Goal: Ask a question

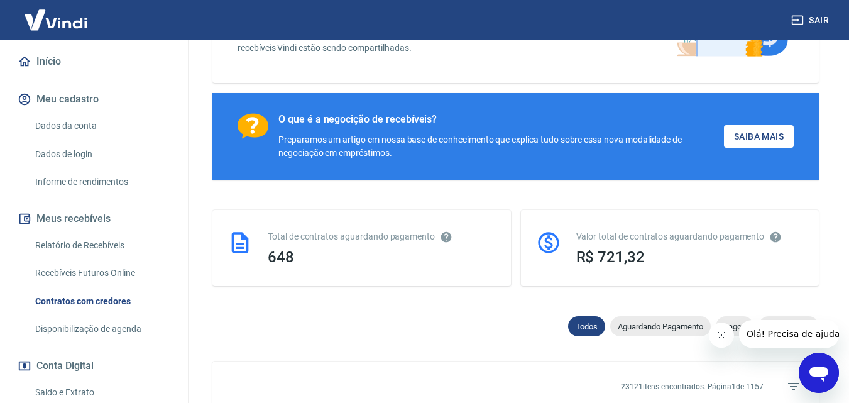
scroll to position [126, 0]
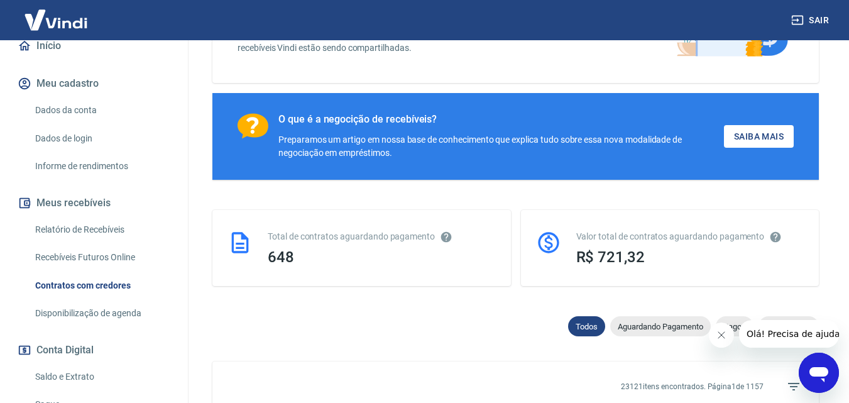
click at [821, 373] on icon "Abrir janela de mensagens" at bounding box center [818, 374] width 19 height 15
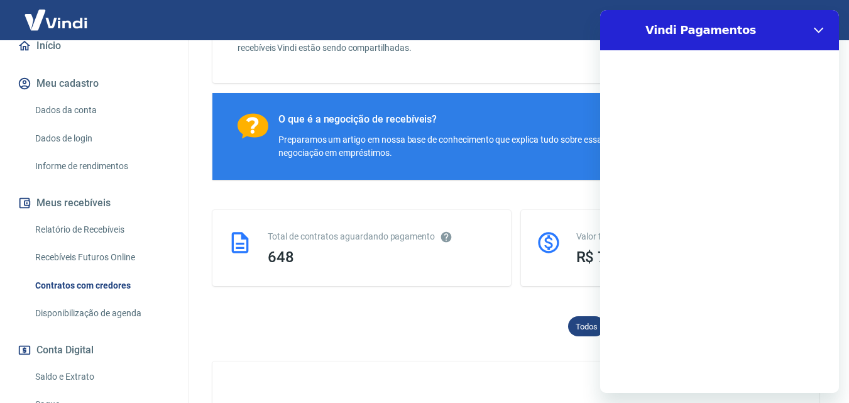
scroll to position [0, 0]
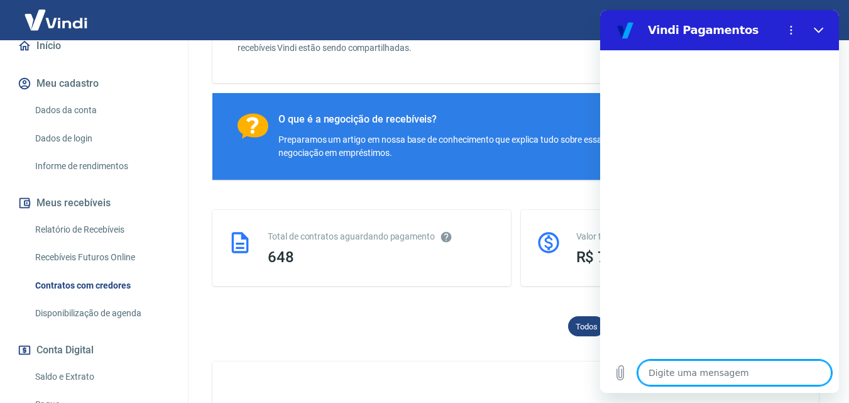
click at [682, 372] on textarea at bounding box center [735, 372] width 194 height 25
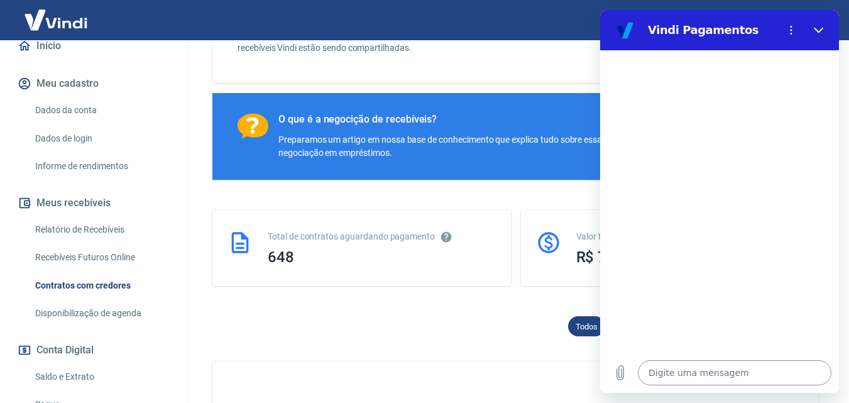
click at [717, 376] on textarea at bounding box center [735, 372] width 194 height 25
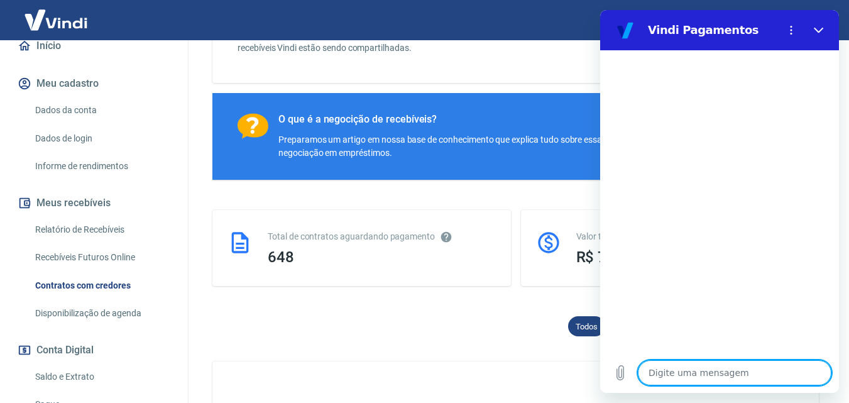
type textarea "B"
type textarea "x"
type textarea "BOA"
type textarea "x"
type textarea "BOA"
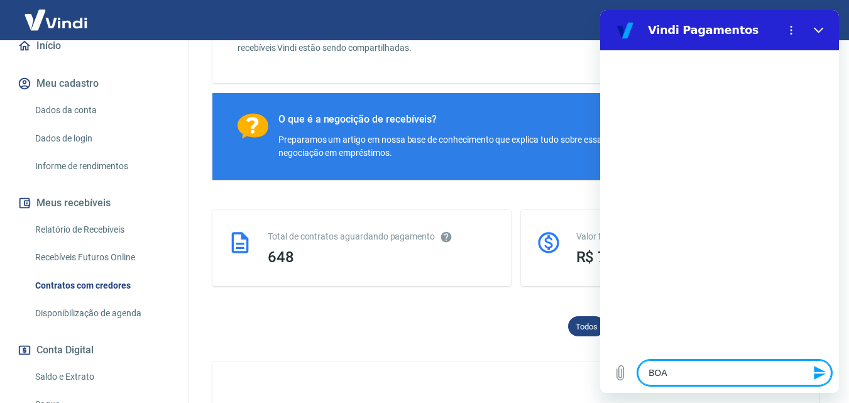
type textarea "x"
type textarea "BO"
type textarea "x"
type textarea "B"
type textarea "x"
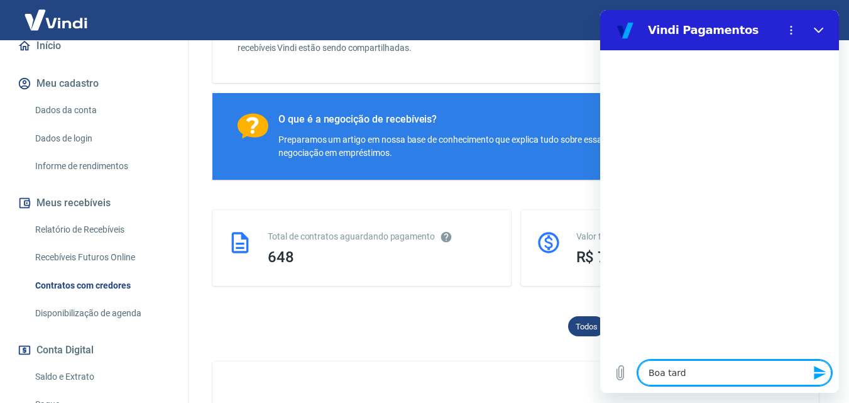
type textarea "Boa tarde"
type textarea "x"
type textarea "Boa tarde,"
type textarea "x"
type textarea "Boa tarde,"
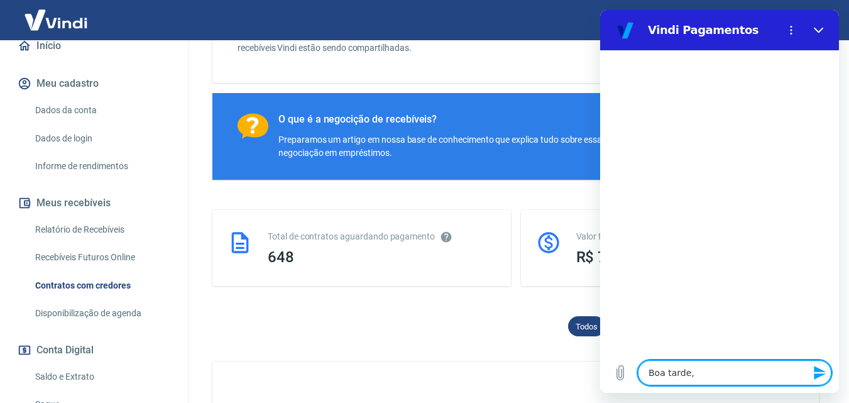
type textarea "x"
type textarea "Boa tarde, n"
type textarea "x"
type textarea "Boa tarde, no"
type textarea "x"
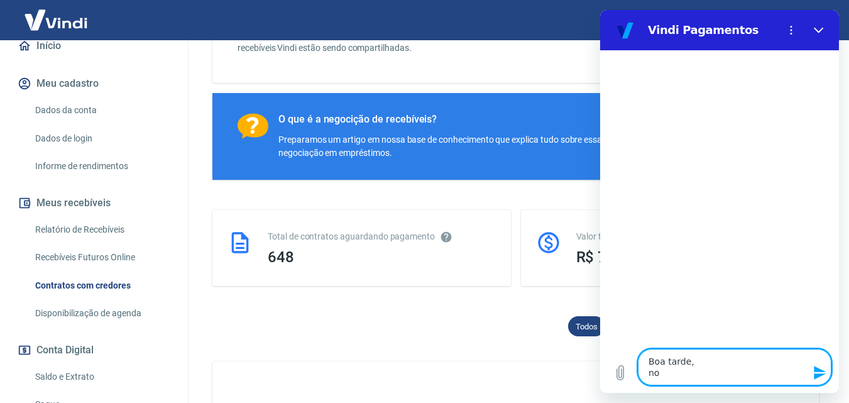
type textarea "Boa tarde, no"
type textarea "x"
type textarea "Boa tarde, no n"
type textarea "x"
type textarea "Boa tarde, no no"
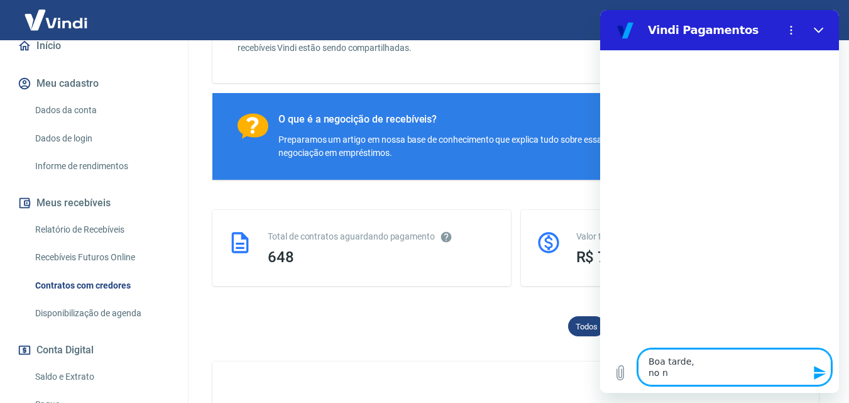
type textarea "x"
type textarea "Boa tarde, no nos"
type textarea "x"
type textarea "Boa tarde, no noss"
type textarea "x"
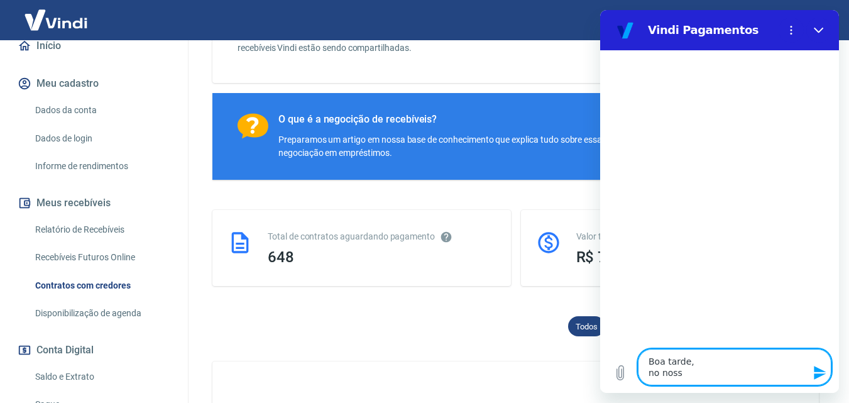
type textarea "Boa tarde, no nosso"
type textarea "x"
type textarea "Boa tarde, no nosso"
type textarea "x"
type textarea "Boa tarde, no nosso c"
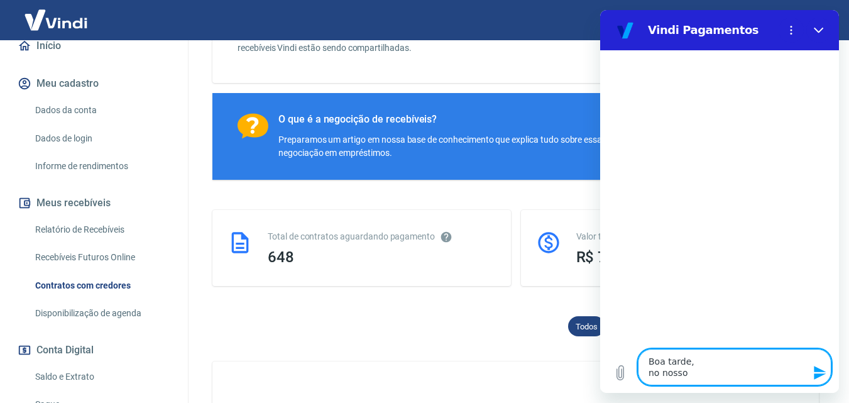
type textarea "x"
type textarea "Boa tarde, no nosso cn"
type textarea "x"
type textarea "Boa tarde, no nosso cnt"
type textarea "x"
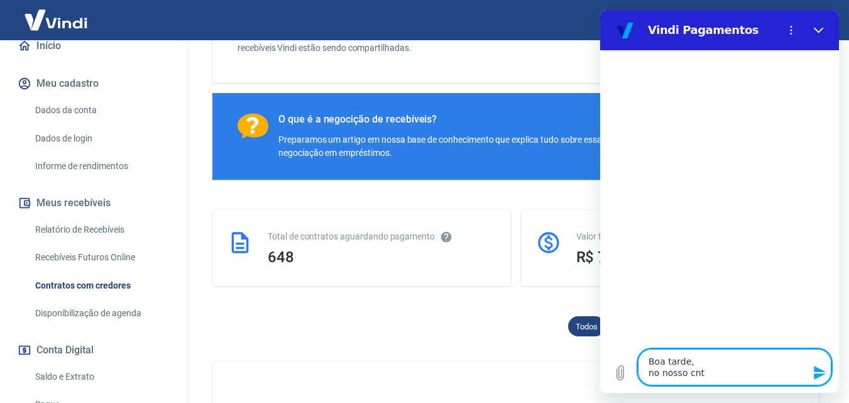
type textarea "Boa tarde, no nosso cntr"
type textarea "x"
type textarea "Boa tarde, no nosso cntra"
type textarea "x"
type textarea "Boa tarde, no nosso cntrat"
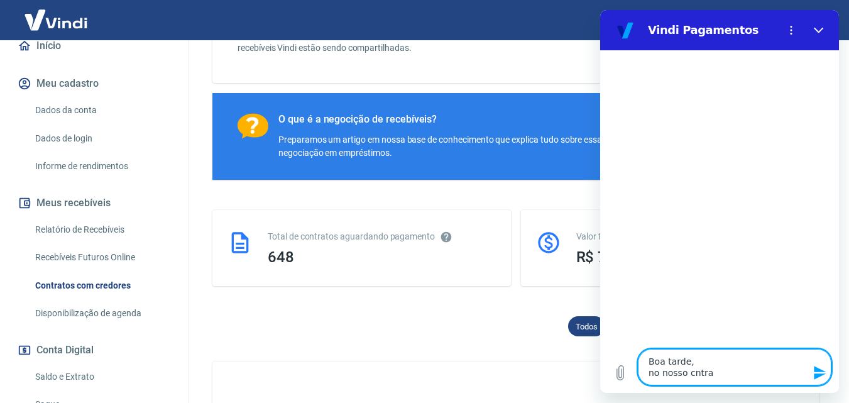
type textarea "x"
type textarea "Boa tarde, no nosso cntrato"
type textarea "x"
type textarea "Boa tarde, no nosso cntrato"
type textarea "x"
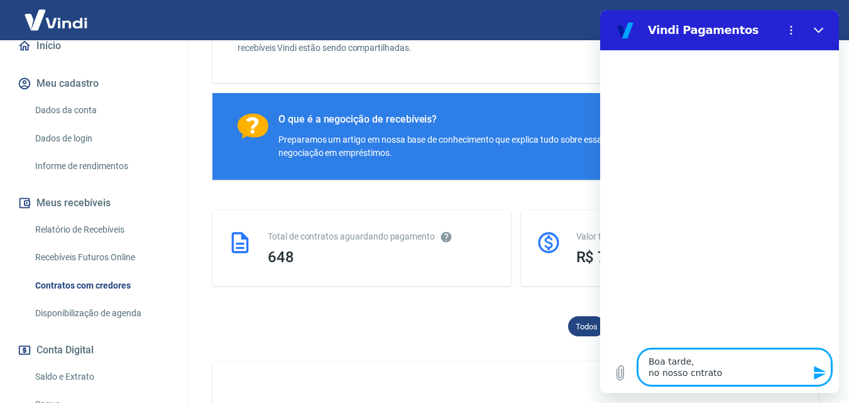
type textarea "Boa tarde, no nosso cntrato e"
type textarea "x"
type textarea "Boa tarde, no nosso cntrato ex"
type textarea "x"
type textarea "Boa tarde, no nosso cntrato exi"
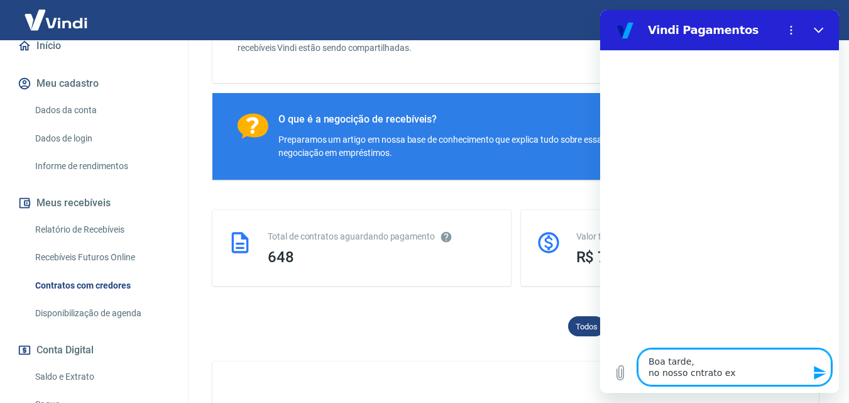
type textarea "x"
type textarea "Boa tarde, no nosso cntrato exis"
type textarea "x"
type textarea "Boa tarde, no nosso cntrato exist"
type textarea "x"
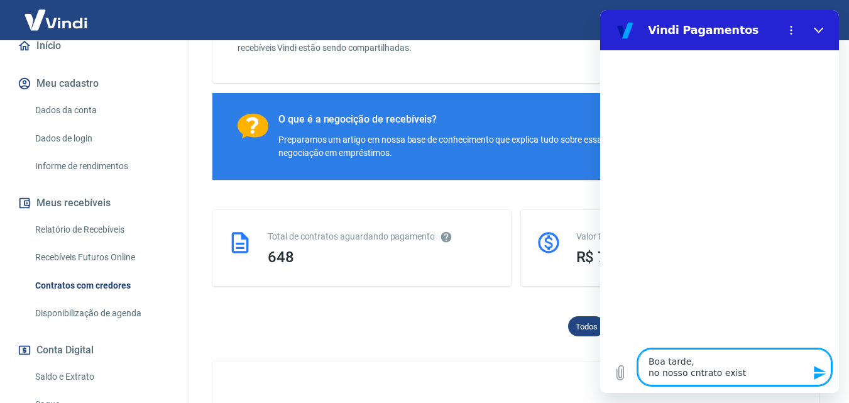
type textarea "Boa tarde, no nosso cntrato existe"
type textarea "x"
type textarea "Boa tarde, no nosso cntrato existe"
type textarea "x"
type textarea "Boa tarde, no nosso cntrato existe a"
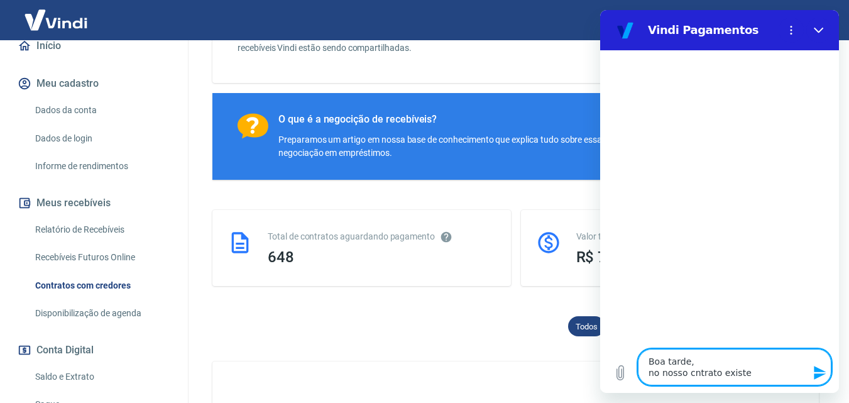
type textarea "x"
type textarea "Boa tarde, no nosso cntrato existe al"
type textarea "x"
type textarea "Boa tarde, no nosso cntrato existe alg"
type textarea "x"
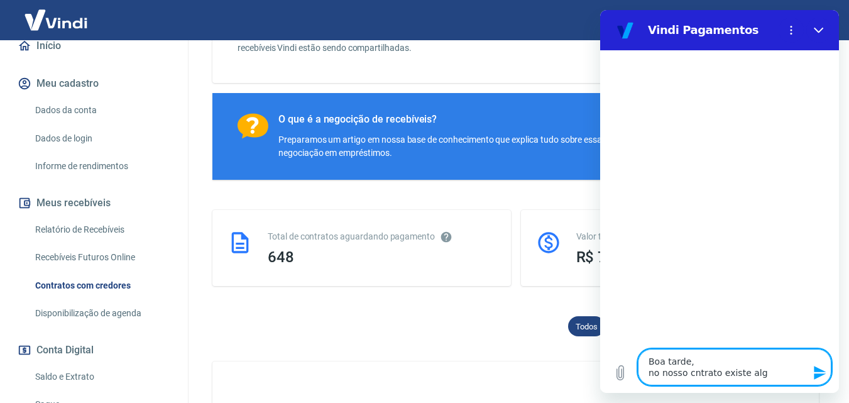
type textarea "Boa tarde, no nosso cntrato existe algu"
type textarea "x"
type textarea "Boa tarde, no nosso cntrato existe algujm"
type textarea "x"
type textarea "Boa tarde, no nosso cntrato existe algujma"
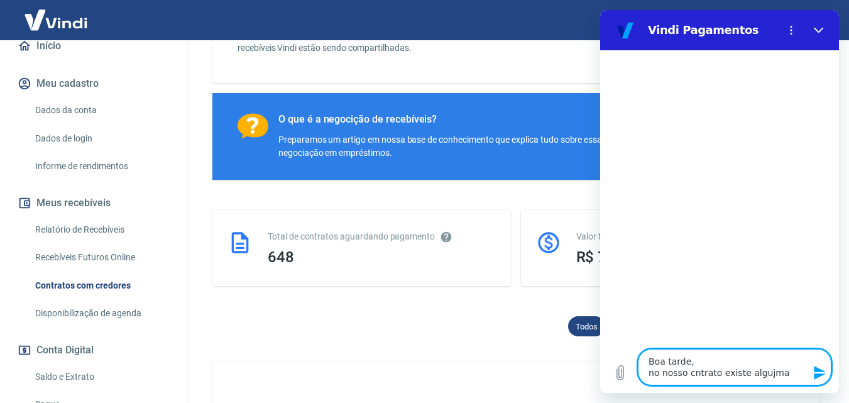
type textarea "x"
type textarea "Boa tarde, no nosso cntrato existe algujma"
type textarea "x"
type textarea "Boa tarde, no nosso cntrato existe algujma"
type textarea "x"
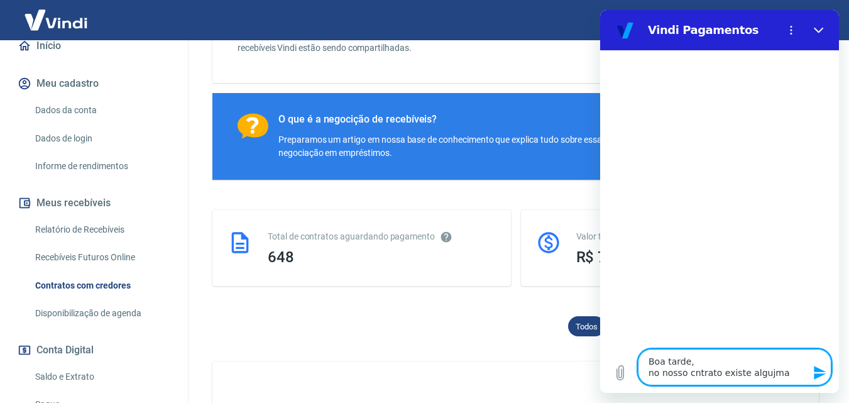
type textarea "Boa tarde, no nosso cntrato existe algujm"
type textarea "x"
type textarea "Boa tarde, no nosso cntrato existe alguj"
type textarea "x"
type textarea "Boa tarde, no nosso cntrato existe algu"
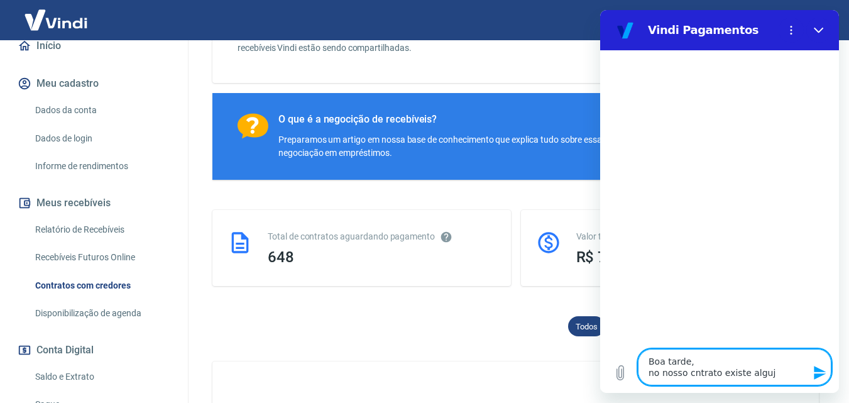
type textarea "x"
type textarea "Boa tarde, no nosso cntrato existe algum"
type textarea "x"
type textarea "Boa tarde, no nosso cntrato existe alguma"
type textarea "x"
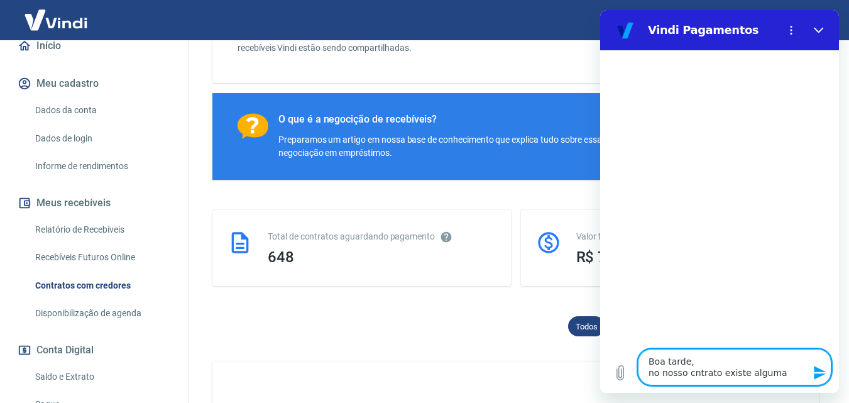
type textarea "Boa tarde, no nosso cntrato existe alguma"
type textarea "x"
type textarea "Boa tarde, no nosso cntrato existe alguma m"
type textarea "x"
type textarea "Boa tarde, no nosso cntrato existe alguma me"
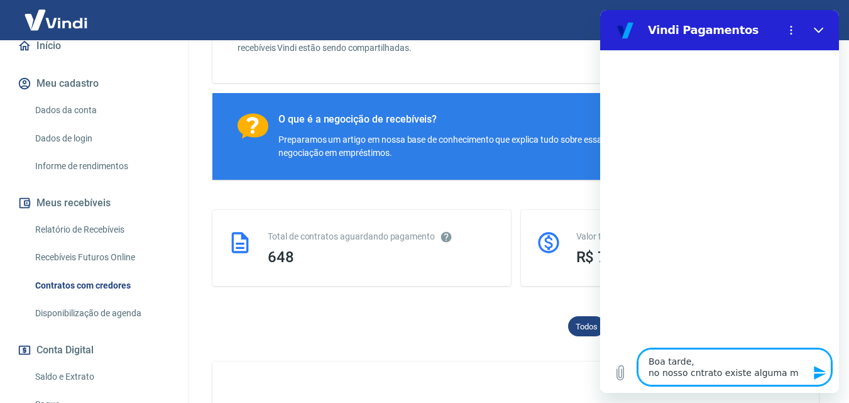
type textarea "x"
type textarea "Boa tarde, no nosso cntrato existe alguma met"
type textarea "x"
type textarea "Boa tarde, no nosso cntrato existe alguma meta"
type textarea "x"
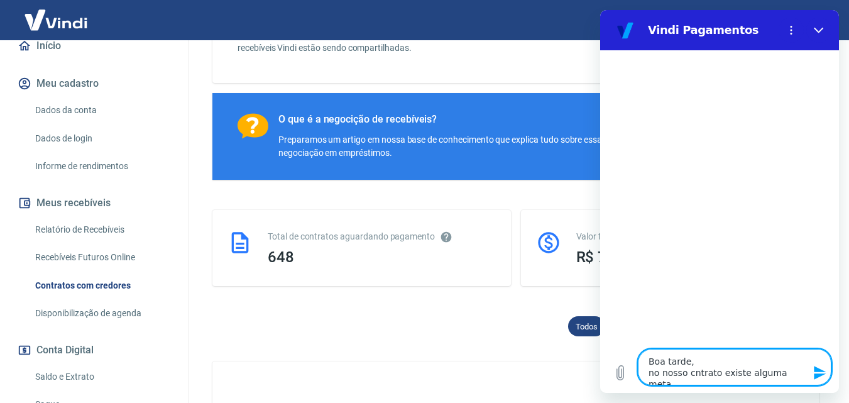
type textarea "Boa tarde, no nosso cntrato existe alguma meta"
type textarea "x"
type textarea "Boa tarde, no nosso cntrato existe alguma meta d"
type textarea "x"
type textarea "Boa tarde, no nosso cntrato existe alguma meta de"
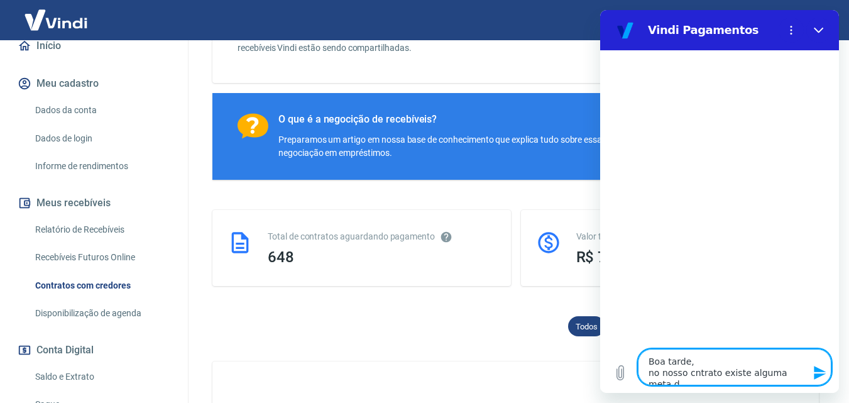
type textarea "x"
type textarea "Boa tarde, no nosso cntrato existe alguma meta de"
type textarea "x"
type textarea "Boa tarde, no nosso cntrato existe alguma meta de v"
type textarea "x"
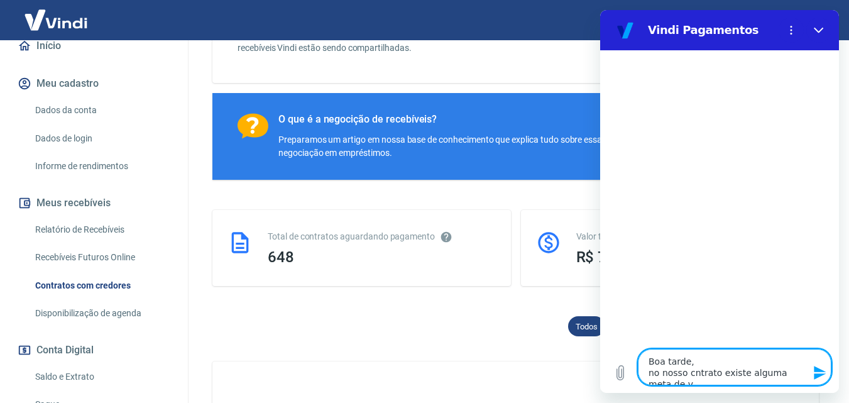
type textarea "Boa tarde, no nosso cntrato existe alguma meta de ve"
type textarea "x"
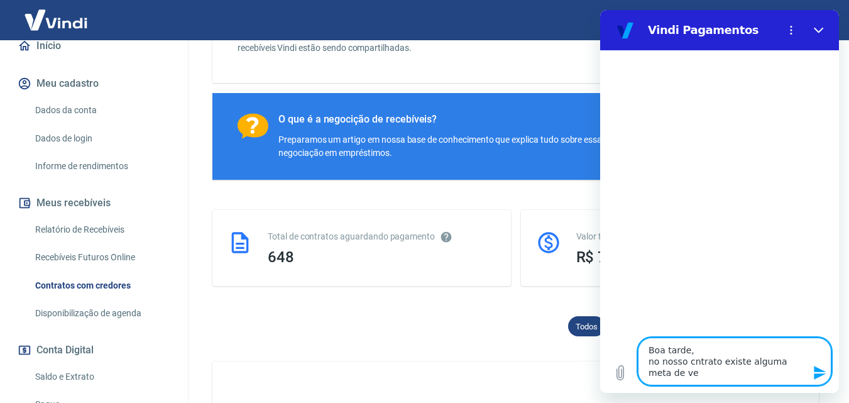
type textarea "Boa tarde, no nosso cntrato existe alguma meta de ven"
type textarea "x"
type textarea "Boa tarde, no nosso cntrato existe alguma meta de vend"
type textarea "x"
type textarea "Boa tarde, no nosso cntrato existe alguma meta de venda"
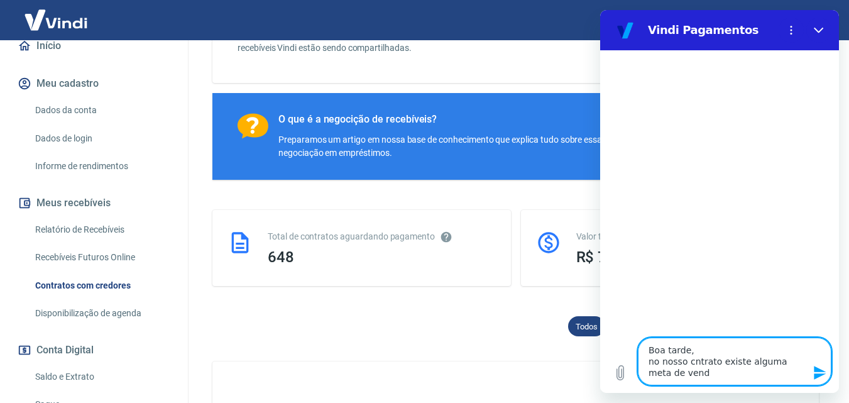
type textarea "x"
type textarea "Boa tarde, no nosso cntrato existe alguma meta de venda?"
type textarea "x"
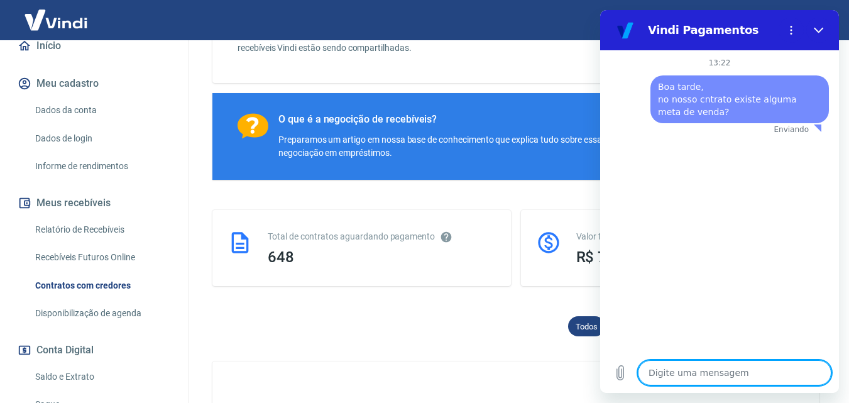
type textarea "x"
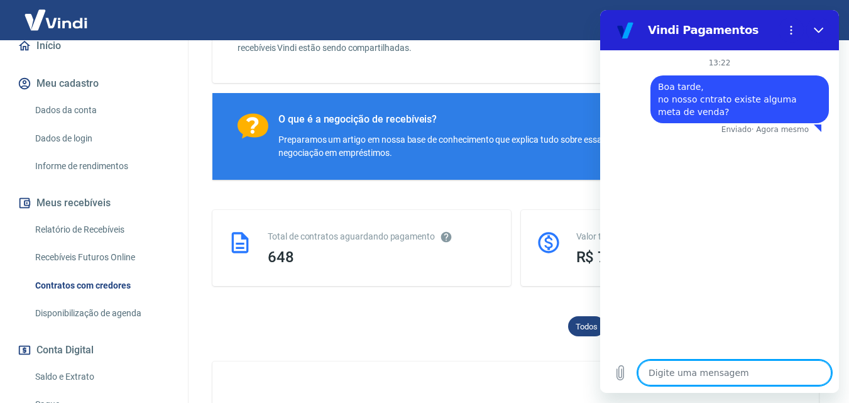
type textarea "8"
type textarea "x"
type textarea "8"
type textarea "x"
type textarea "8 c"
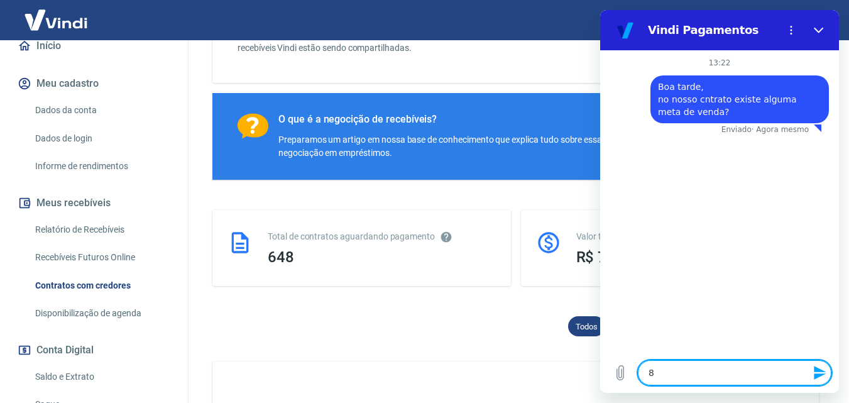
type textarea "x"
type textarea "8 co"
type textarea "x"
type textarea "8 con"
type textarea "x"
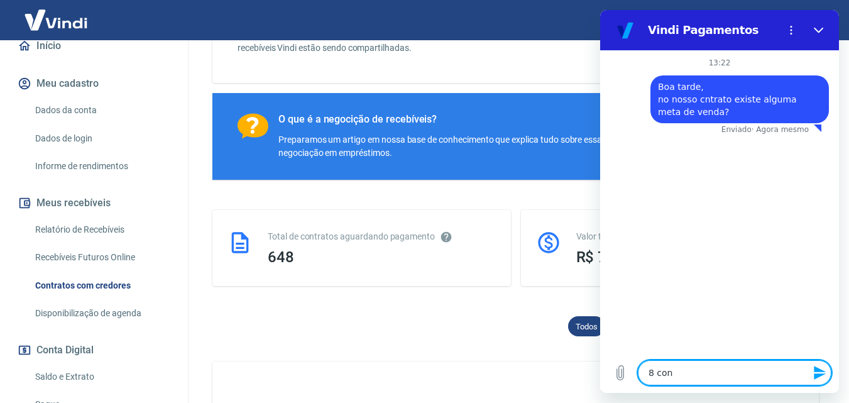
type textarea "8 cont"
type textarea "x"
type textarea "8 contr"
type textarea "x"
type textarea "8 contra"
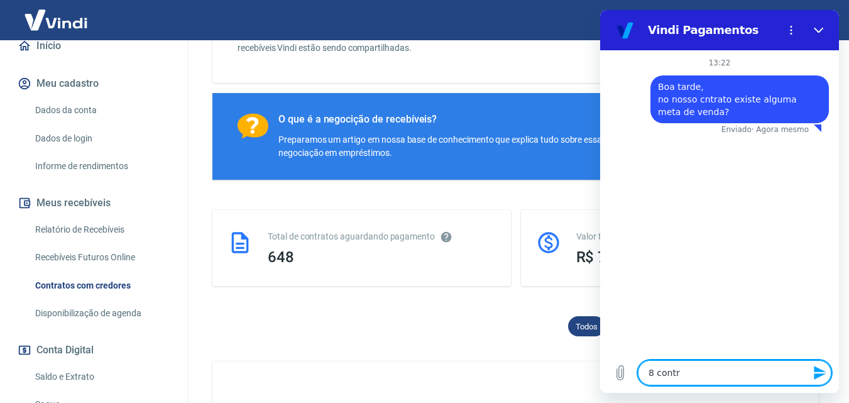
type textarea "x"
type textarea "8 contrat"
type textarea "x"
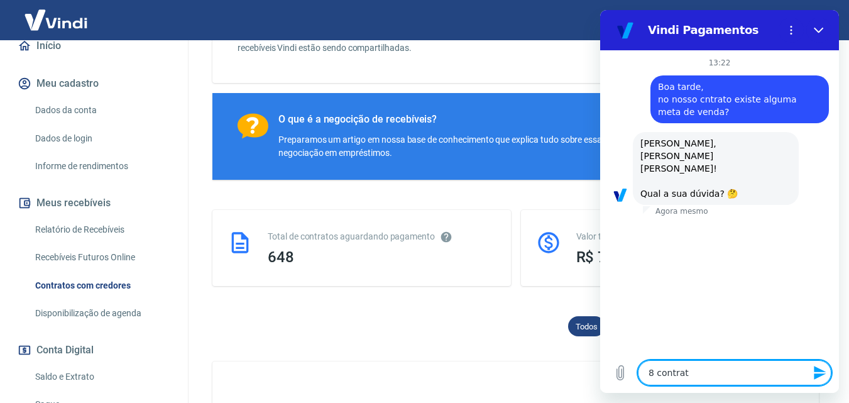
type textarea "8 contrato"
type textarea "x"
type textarea "8 contrato"
type textarea "x"
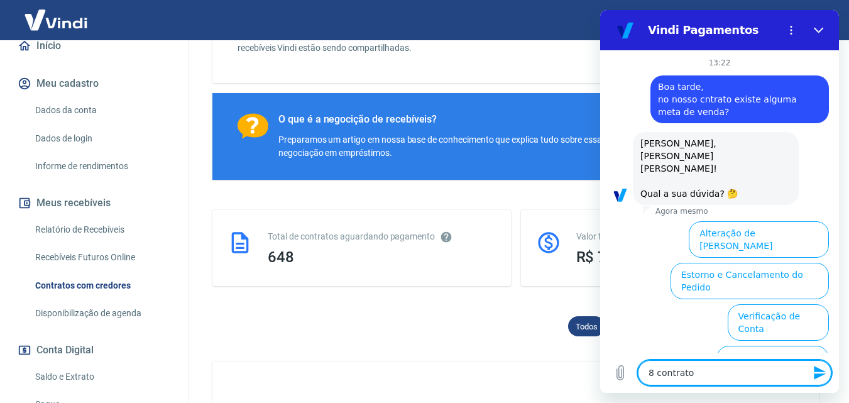
scroll to position [102, 0]
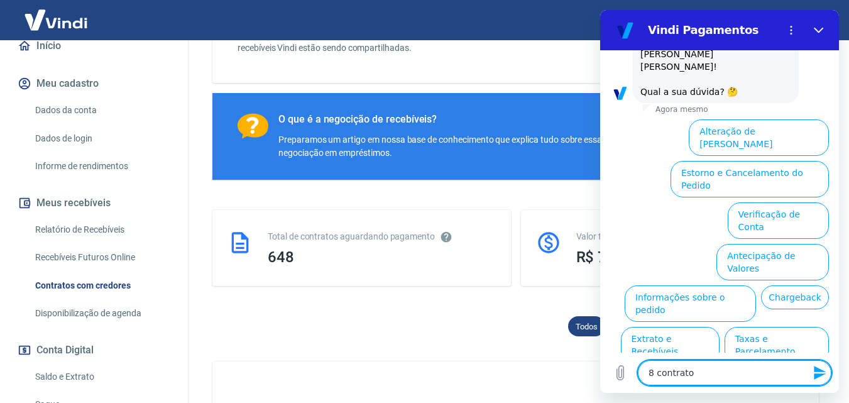
type textarea "8 contrato"
type textarea "x"
type textarea "8 contrat"
type textarea "x"
type textarea "8 contra"
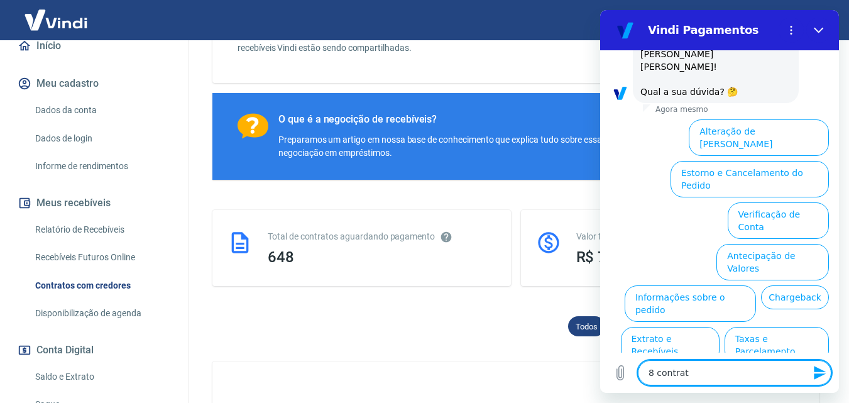
type textarea "x"
type textarea "8 contr"
type textarea "x"
type textarea "8 cont"
type textarea "x"
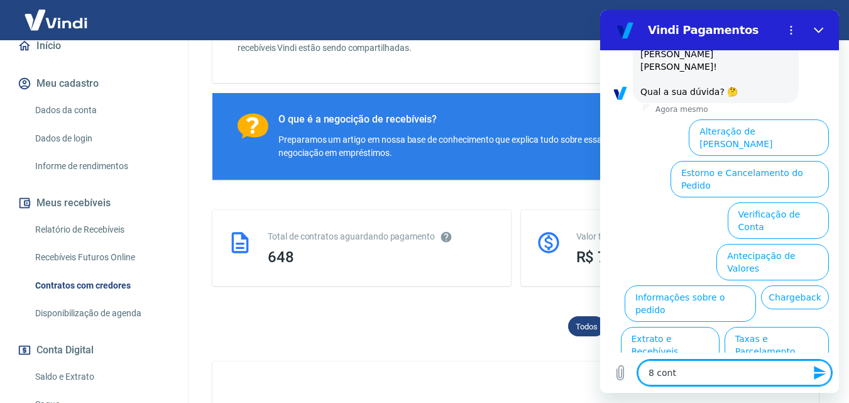
type textarea "8 con"
type textarea "x"
type textarea "8 co"
type textarea "x"
type textarea "8 c"
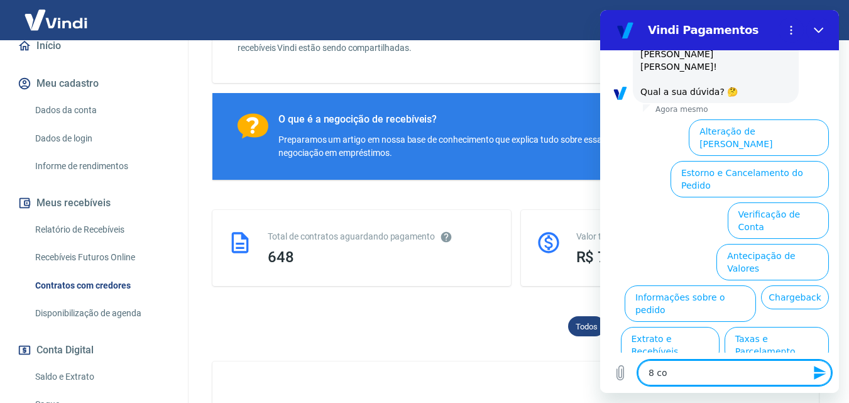
type textarea "x"
type textarea "8"
type textarea "x"
type textarea "8"
type textarea "x"
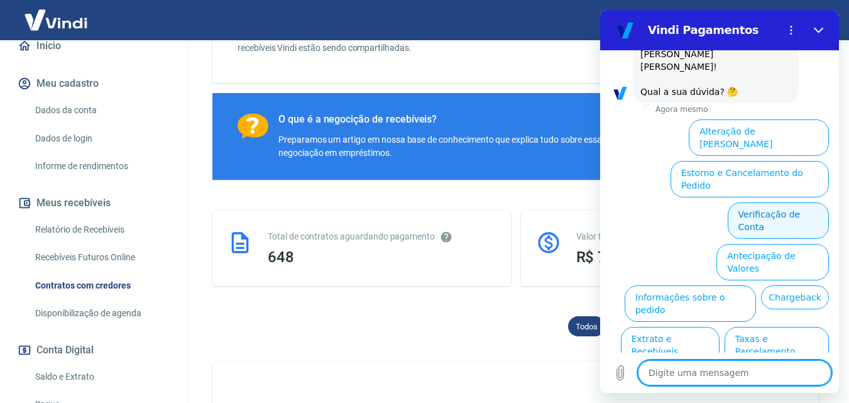
click at [766, 202] on button "Verificação de Conta" at bounding box center [778, 220] width 101 height 36
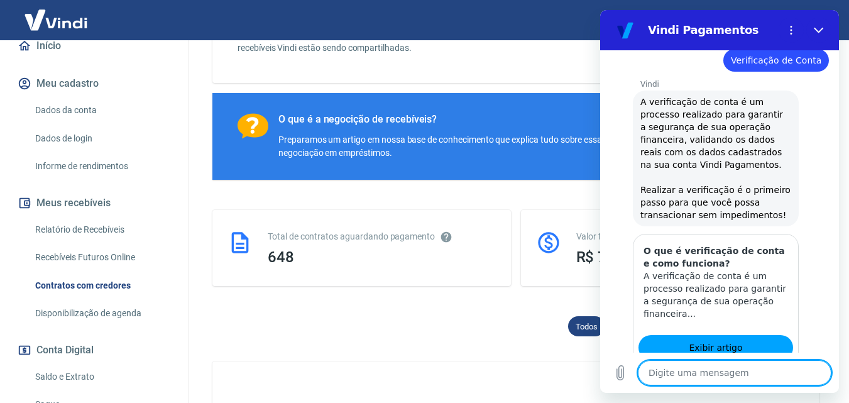
scroll to position [38, 0]
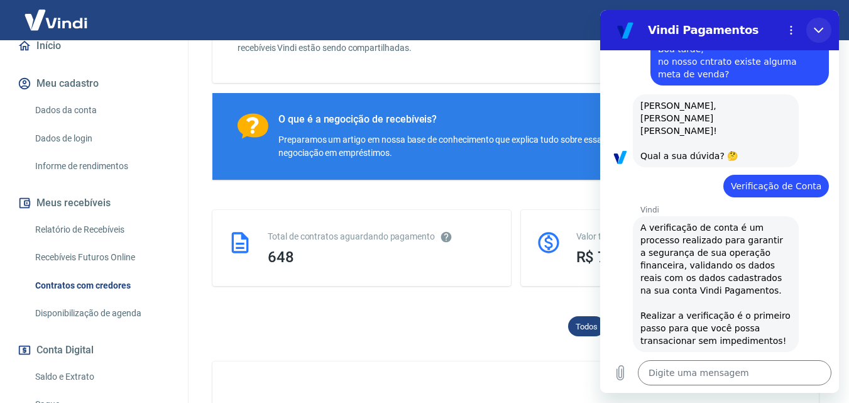
click at [818, 30] on icon "Fechar" at bounding box center [819, 30] width 10 height 10
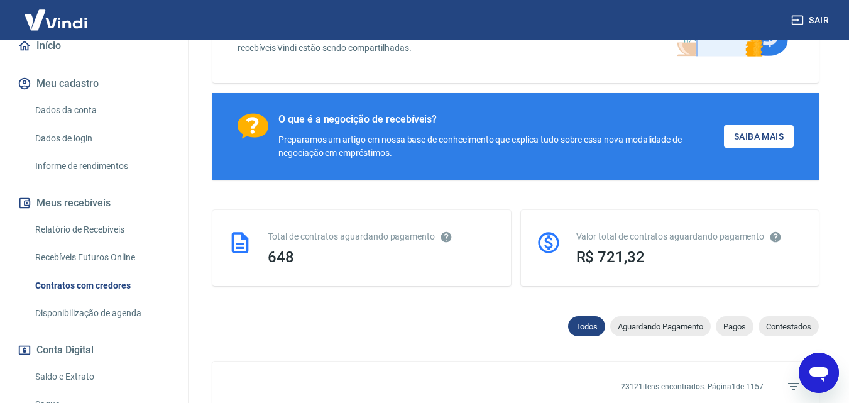
type textarea "x"
